Goal: Task Accomplishment & Management: Use online tool/utility

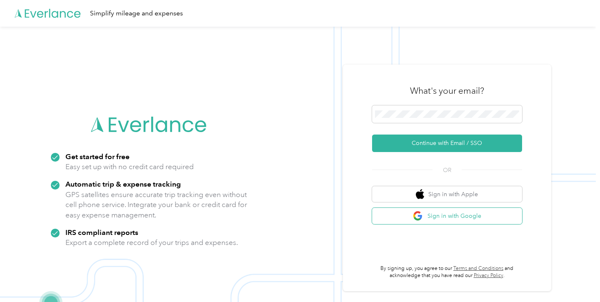
click at [439, 212] on button "Sign in with Google" at bounding box center [447, 216] width 150 height 16
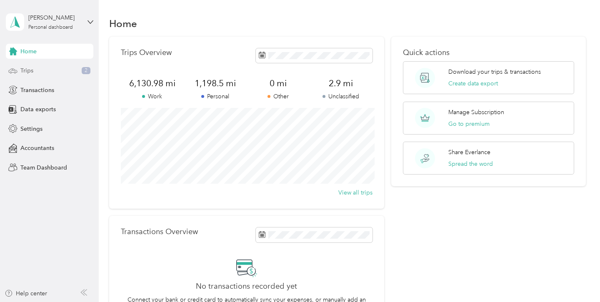
click at [54, 70] on div "Trips 2" at bounding box center [49, 70] width 87 height 15
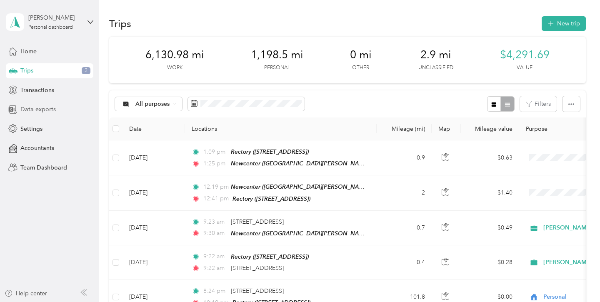
click at [52, 106] on span "Data exports" at bounding box center [37, 109] width 35 height 9
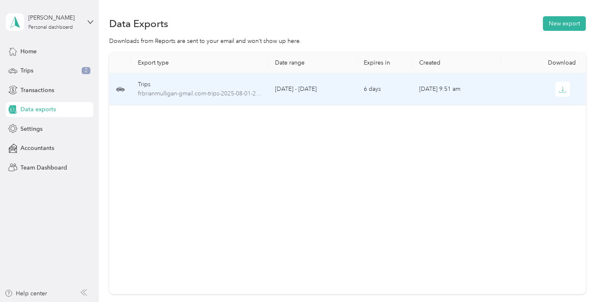
click at [491, 80] on td "[DATE] 9:51 am" at bounding box center [456, 89] width 89 height 32
click at [564, 90] on icon "button" at bounding box center [562, 89] width 7 height 7
click at [317, 93] on td "[DATE] - [DATE]" at bounding box center [312, 89] width 89 height 32
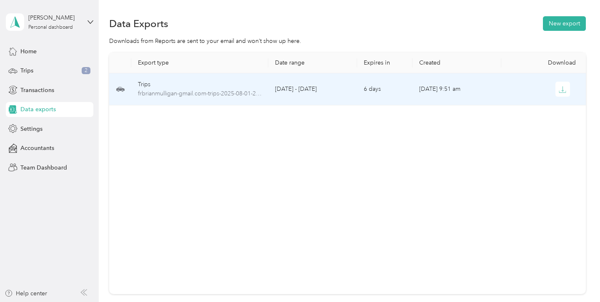
click at [354, 85] on td "[DATE] - [DATE]" at bounding box center [312, 89] width 89 height 32
click at [560, 90] on icon "button" at bounding box center [562, 89] width 7 height 7
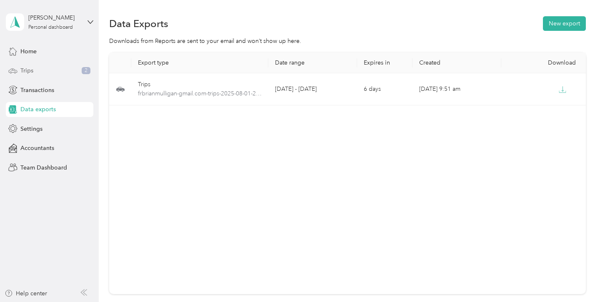
click at [60, 70] on div "Trips 2" at bounding box center [49, 70] width 87 height 15
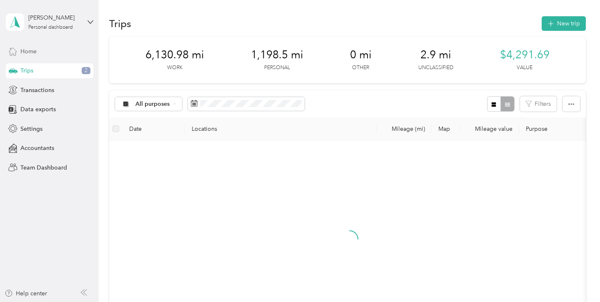
click at [57, 54] on div "Home" at bounding box center [49, 51] width 87 height 15
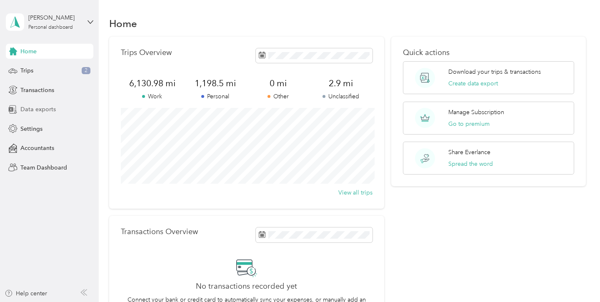
click at [38, 107] on span "Data exports" at bounding box center [37, 109] width 35 height 9
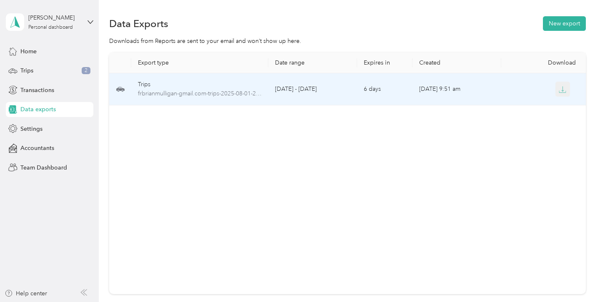
click at [563, 86] on icon "button" at bounding box center [562, 89] width 7 height 7
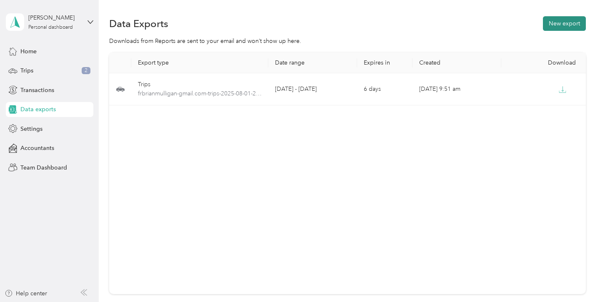
click at [574, 21] on button "New export" at bounding box center [564, 23] width 43 height 15
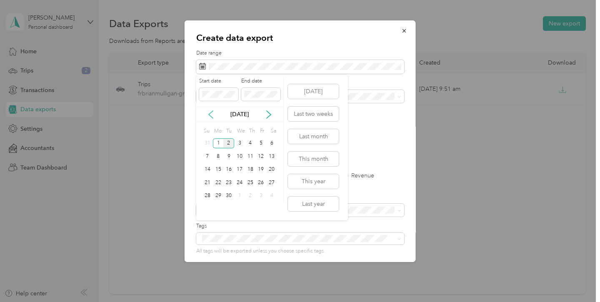
click at [206, 115] on div "Sep 2025" at bounding box center [239, 114] width 87 height 9
click at [212, 113] on icon at bounding box center [211, 114] width 8 height 8
click at [317, 140] on button "Last month" at bounding box center [313, 136] width 51 height 15
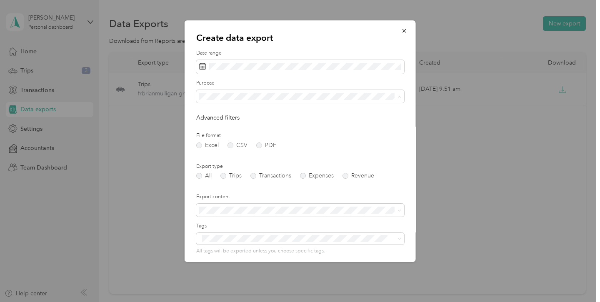
click at [243, 157] on li "Dowr" at bounding box center [300, 154] width 208 height 15
click at [260, 147] on label "PDF" at bounding box center [266, 145] width 20 height 6
click at [229, 177] on label "Trips" at bounding box center [230, 176] width 21 height 6
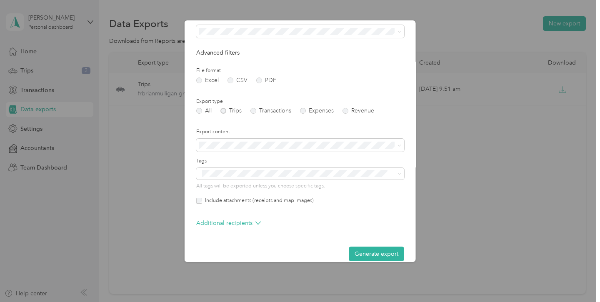
scroll to position [76, 0]
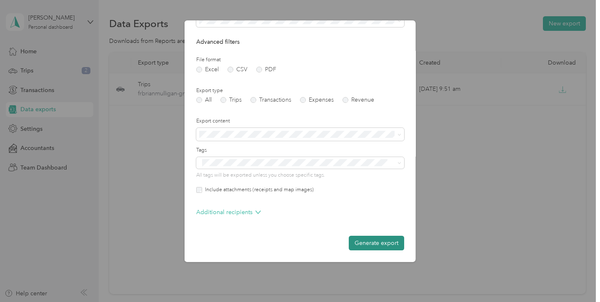
click at [380, 243] on button "Generate export" at bounding box center [376, 243] width 55 height 15
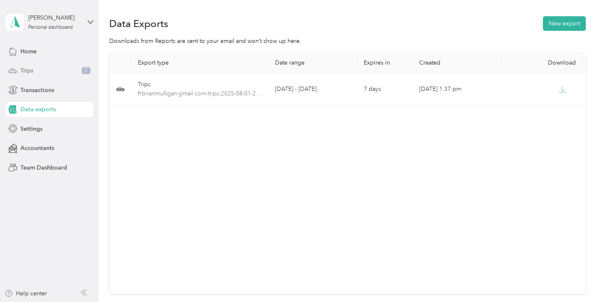
click at [64, 74] on div "Trips 2" at bounding box center [49, 70] width 87 height 15
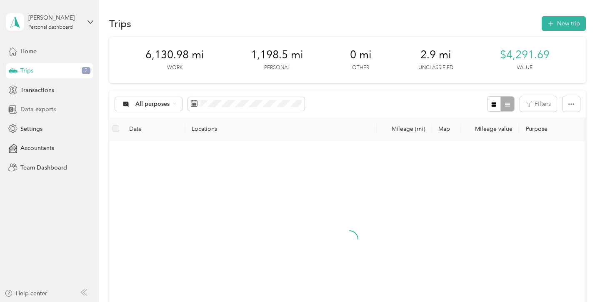
click at [60, 110] on div "Data exports" at bounding box center [49, 109] width 87 height 15
